Goal: Entertainment & Leisure: Consume media (video, audio)

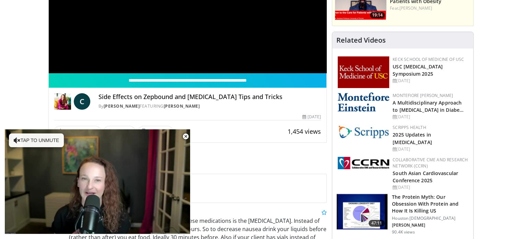
scroll to position [172, 0]
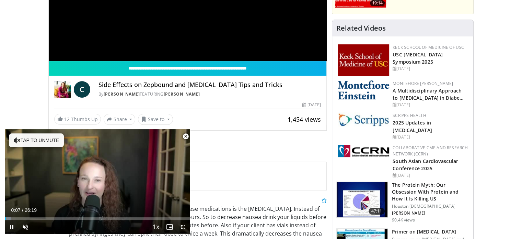
click at [185, 137] on span "Video Player" at bounding box center [186, 136] width 14 height 14
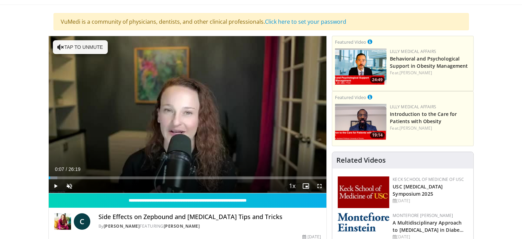
scroll to position [0, 0]
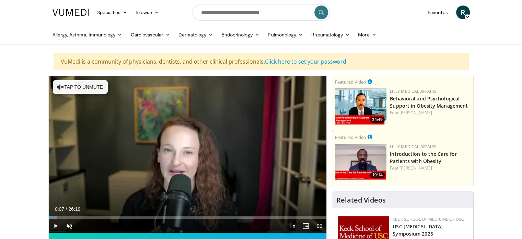
click at [76, 13] on img at bounding box center [71, 12] width 36 height 7
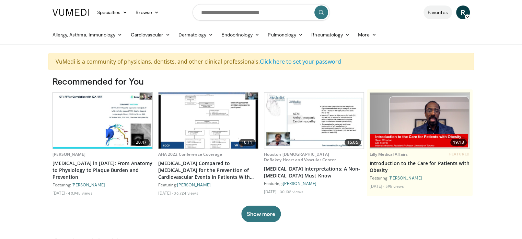
click at [440, 13] on link "Favorites" at bounding box center [438, 12] width 28 height 14
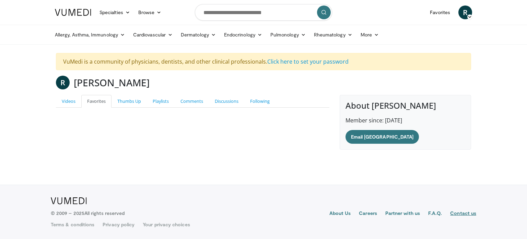
click at [464, 213] on link "Contact us" at bounding box center [463, 213] width 26 height 8
